Goal: Navigation & Orientation: Find specific page/section

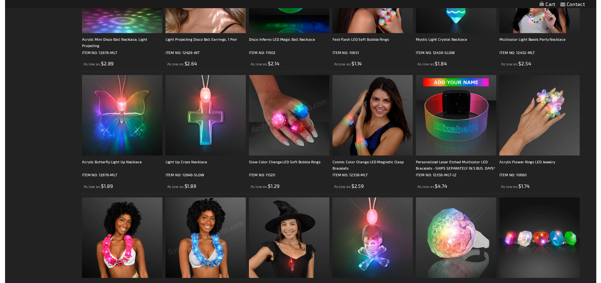
scroll to position [593, 0]
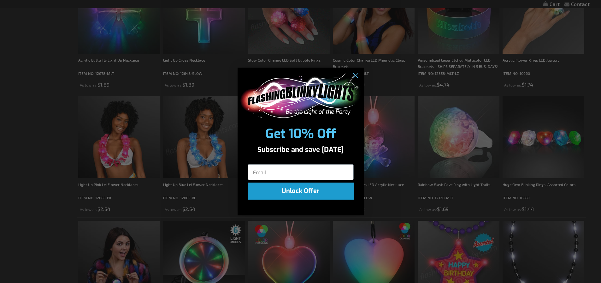
drag, startPoint x: 604, startPoint y: 171, endPoint x: 605, endPoint y: 16, distance: 154.6
click at [601, 16] on div "Close dialog Get 10% Off Subscribe and save [DATE] Unlock Offer Submit" at bounding box center [300, 141] width 601 height 283
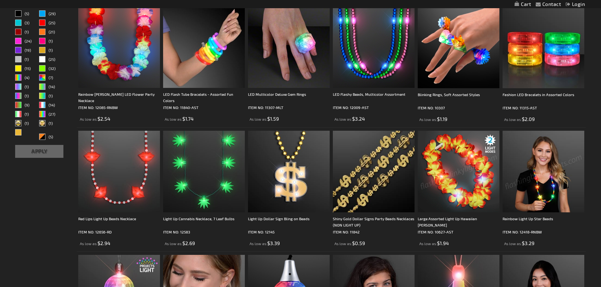
scroll to position [0, 0]
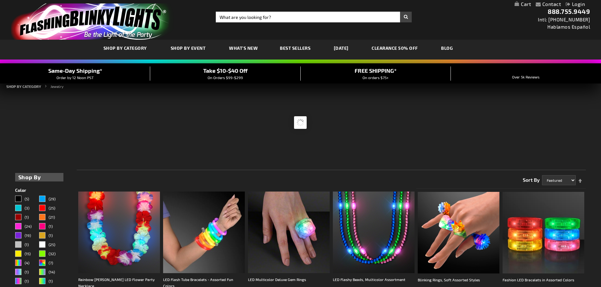
click at [352, 49] on link "[DATE]" at bounding box center [341, 48] width 24 height 21
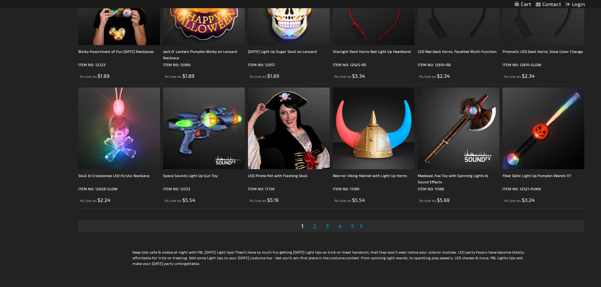
scroll to position [1262, 0]
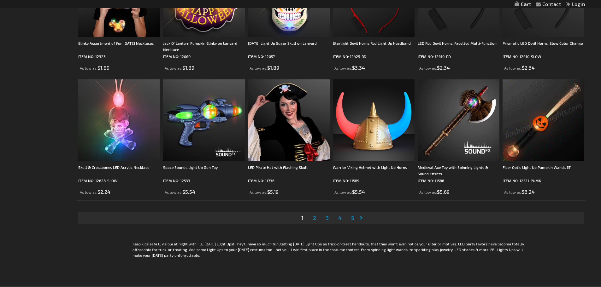
drag, startPoint x: 316, startPoint y: 222, endPoint x: 432, endPoint y: 218, distance: 116.8
click at [316, 222] on link "Page 2" at bounding box center [315, 217] width 6 height 9
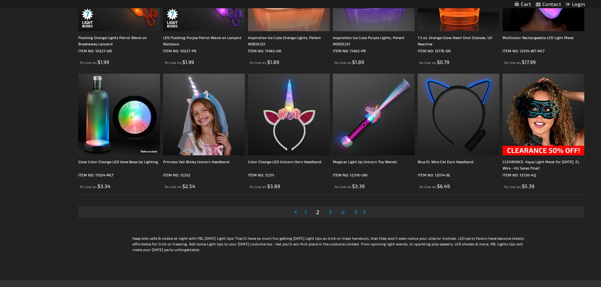
scroll to position [1315, 0]
